Goal: Task Accomplishment & Management: Manage account settings

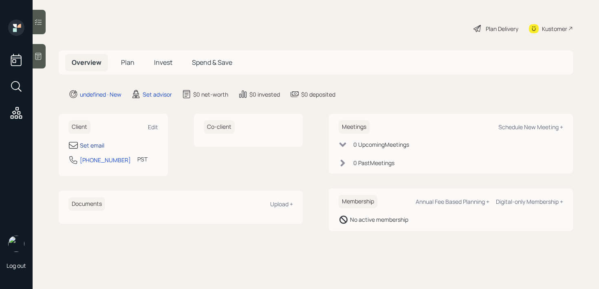
click at [95, 145] on div "Set email" at bounding box center [92, 145] width 24 height 9
select select "America/Los_Angeles"
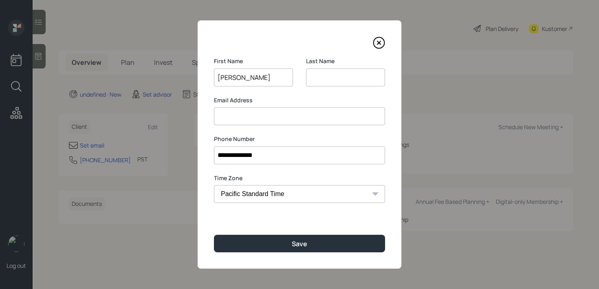
type input "[PERSON_NAME]"
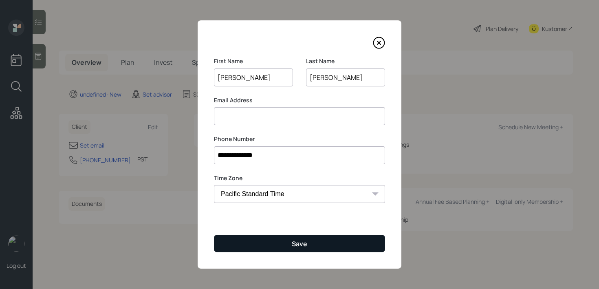
type input "[PERSON_NAME]"
click at [246, 238] on button "Save" at bounding box center [299, 244] width 171 height 18
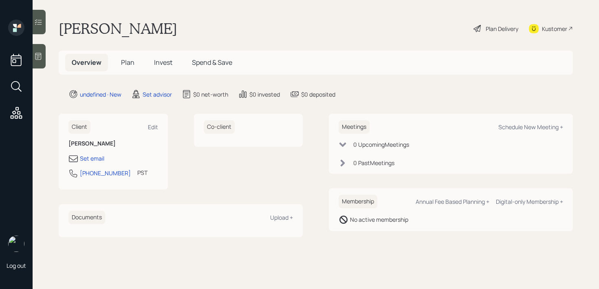
click at [41, 61] on div at bounding box center [39, 56] width 13 height 24
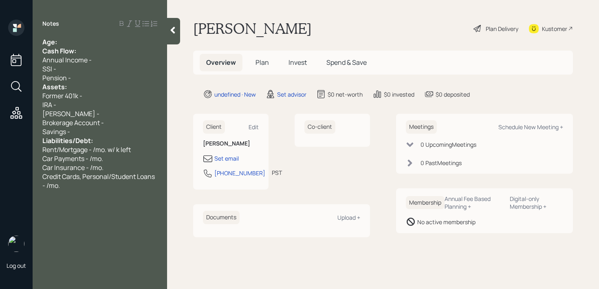
click at [81, 48] on div "Cash Flow:" at bounding box center [99, 50] width 115 height 9
click at [94, 35] on div "Notes Age: Cash Flow: Annual Income - SSI - Pension - Assets: Former 401k - IRA…" at bounding box center [100, 149] width 134 height 259
click at [94, 39] on div "Age:" at bounding box center [99, 41] width 115 height 9
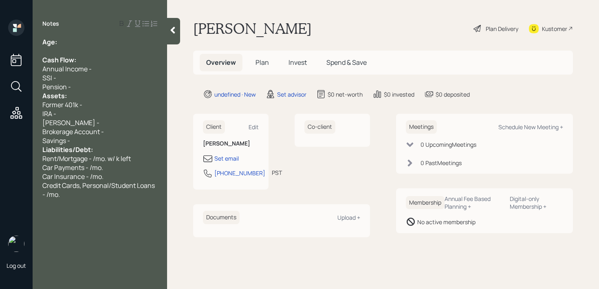
click at [91, 87] on div "Pension -" at bounding box center [99, 86] width 115 height 9
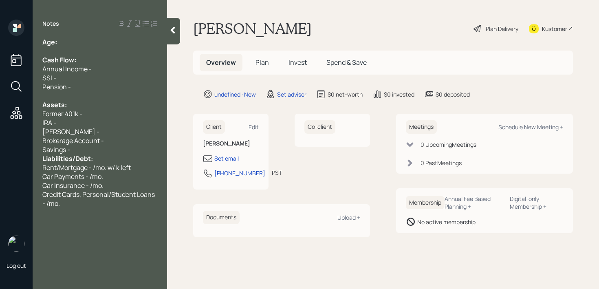
click at [106, 154] on div "Liabilities/Debt:" at bounding box center [99, 158] width 115 height 9
click at [109, 151] on div "Savings -" at bounding box center [99, 149] width 115 height 9
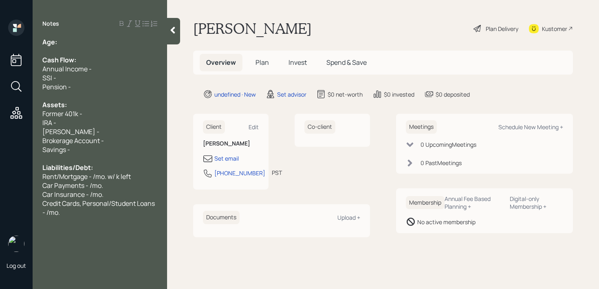
click at [104, 42] on div "Age:" at bounding box center [99, 41] width 115 height 9
click at [81, 87] on div "Pension -" at bounding box center [99, 86] width 115 height 9
click at [100, 217] on div "Notes Age: Cash Flow: Annual Income - SSI - Pension - Assets: Former 401k - IRA…" at bounding box center [100, 149] width 134 height 259
click at [100, 215] on div "Credit Cards, Personal/Student Loans - /mo." at bounding box center [99, 208] width 115 height 18
click at [112, 39] on div "Age:" at bounding box center [99, 41] width 115 height 9
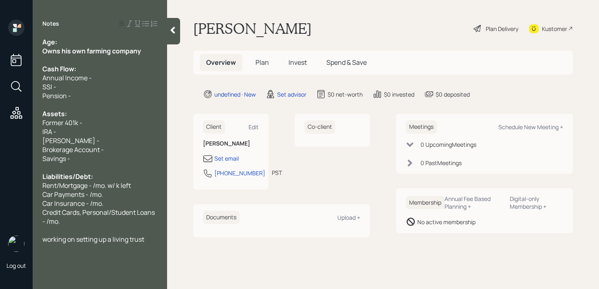
click at [112, 44] on div "Age:" at bounding box center [99, 41] width 115 height 9
drag, startPoint x: 129, startPoint y: 50, endPoint x: 7, endPoint y: 50, distance: 122.6
click at [7, 50] on div "Log out Notes Age: Owns his own farming company Cash Flow: Annual Income - SSI …" at bounding box center [299, 144] width 599 height 289
click at [81, 41] on div "Age:" at bounding box center [99, 41] width 115 height 9
drag, startPoint x: 72, startPoint y: 43, endPoint x: 58, endPoint y: 44, distance: 13.9
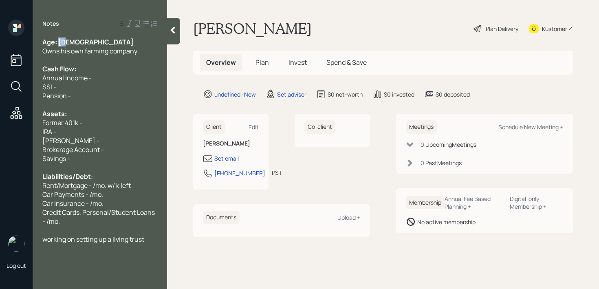
click at [58, 44] on div "Age: [DEMOGRAPHIC_DATA]" at bounding box center [99, 41] width 115 height 9
click at [93, 82] on div "SSI -" at bounding box center [99, 86] width 115 height 9
click at [86, 122] on div "Former 401k -" at bounding box center [99, 122] width 115 height 9
click at [88, 134] on div "IRA -" at bounding box center [99, 131] width 115 height 9
click at [88, 136] on div "[PERSON_NAME] -" at bounding box center [99, 140] width 115 height 9
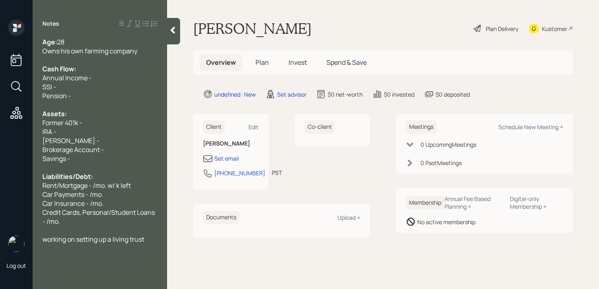
click at [89, 139] on div "[PERSON_NAME] -" at bounding box center [99, 140] width 115 height 9
click at [113, 150] on div "Brokerage Account -" at bounding box center [99, 149] width 115 height 9
click at [85, 123] on div "Former 401k -" at bounding box center [99, 122] width 115 height 9
click at [98, 143] on div "[PERSON_NAME] -" at bounding box center [99, 140] width 115 height 9
click at [80, 154] on div "Savings -" at bounding box center [99, 158] width 115 height 9
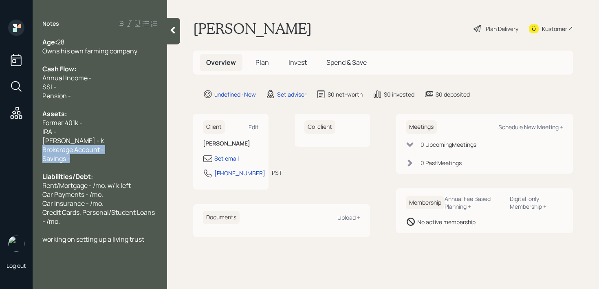
drag, startPoint x: 81, startPoint y: 155, endPoint x: 54, endPoint y: 144, distance: 29.4
click at [54, 144] on div "Age: [DEMOGRAPHIC_DATA] Owns his own farming company Cash Flow: Annual Income -…" at bounding box center [99, 140] width 115 height 206
click at [54, 144] on span "[PERSON_NAME] - k" at bounding box center [72, 140] width 61 height 9
drag, startPoint x: 86, startPoint y: 142, endPoint x: 40, endPoint y: 140, distance: 45.6
click at [40, 140] on div "Age: [DEMOGRAPHIC_DATA] Owns his own farming company Cash Flow: Annual Income -…" at bounding box center [100, 140] width 134 height 206
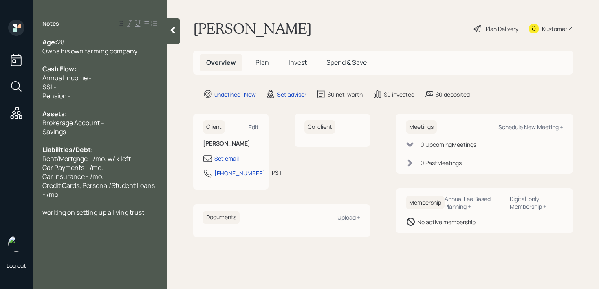
click at [83, 126] on span "Brokerage Account -" at bounding box center [72, 122] width 61 height 9
click at [162, 121] on div "Age: [DEMOGRAPHIC_DATA] Owns his own farming company Cash Flow: Annual Income -…" at bounding box center [100, 126] width 134 height 179
click at [145, 122] on div "Brokerage Account -" at bounding box center [99, 122] width 115 height 9
click at [143, 136] on div at bounding box center [99, 140] width 115 height 9
click at [131, 131] on div "Savings -" at bounding box center [99, 131] width 115 height 9
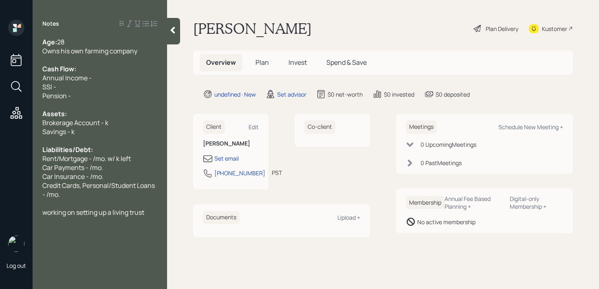
click at [92, 112] on div "Assets:" at bounding box center [99, 113] width 115 height 9
click at [235, 159] on div "Set email" at bounding box center [226, 158] width 24 height 9
select select "America/Los_Angeles"
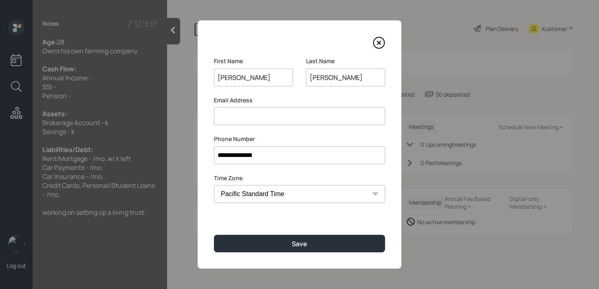
click at [245, 115] on input at bounding box center [299, 116] width 171 height 18
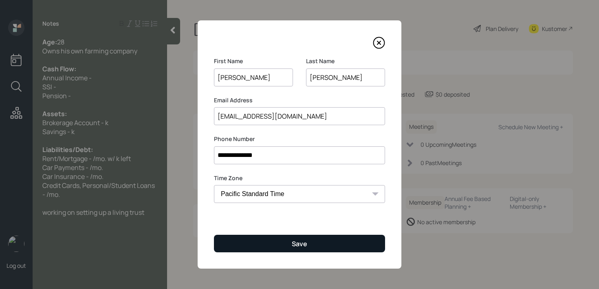
type input "[EMAIL_ADDRESS][DOMAIN_NAME]"
click at [267, 247] on button "Save" at bounding box center [299, 244] width 171 height 18
